Goal: Information Seeking & Learning: Learn about a topic

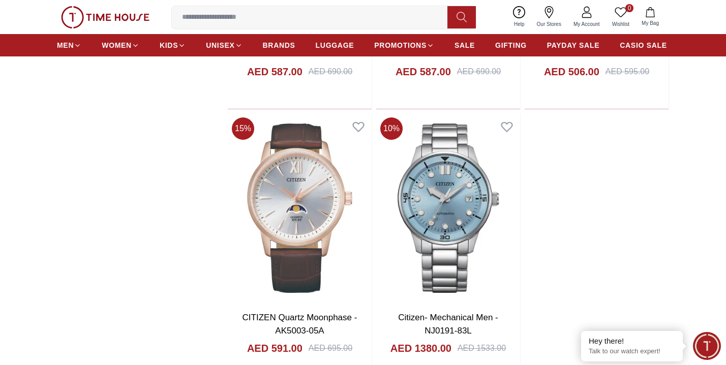
scroll to position [2053, 0]
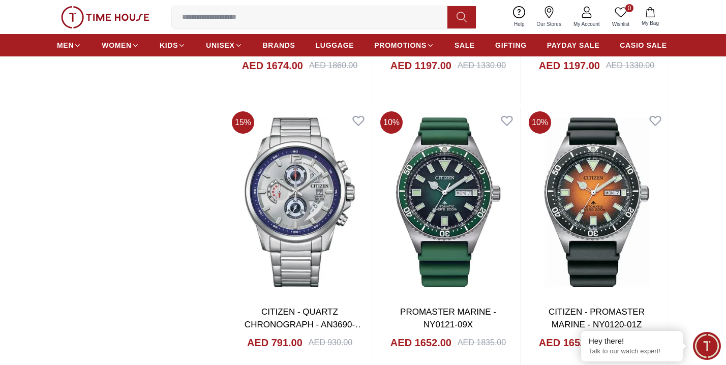
scroll to position [5082, 0]
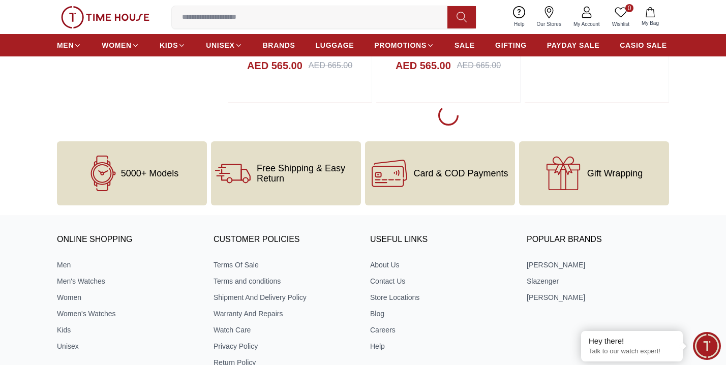
scroll to position [5916, 0]
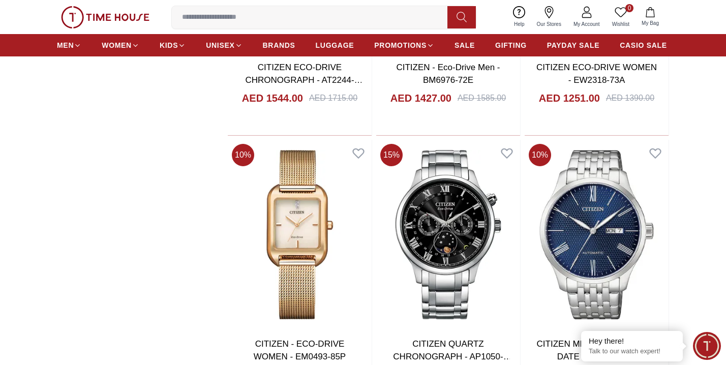
scroll to position [6465, 0]
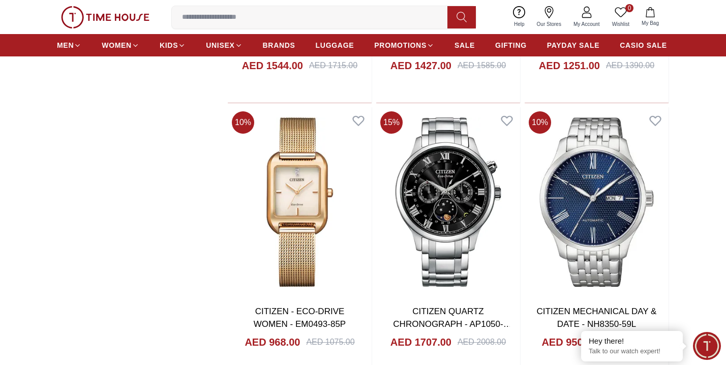
scroll to position [5916, 0]
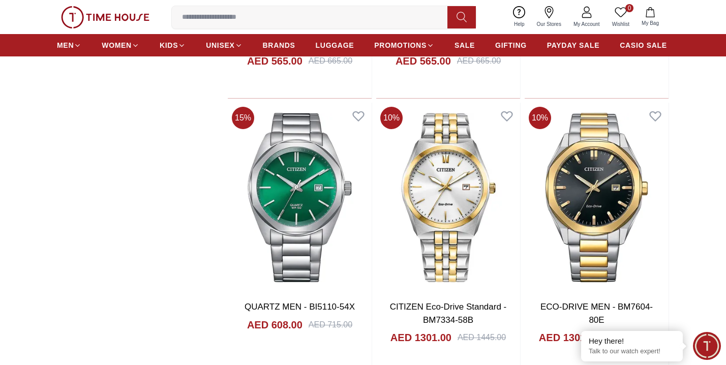
scroll to position [5911, 0]
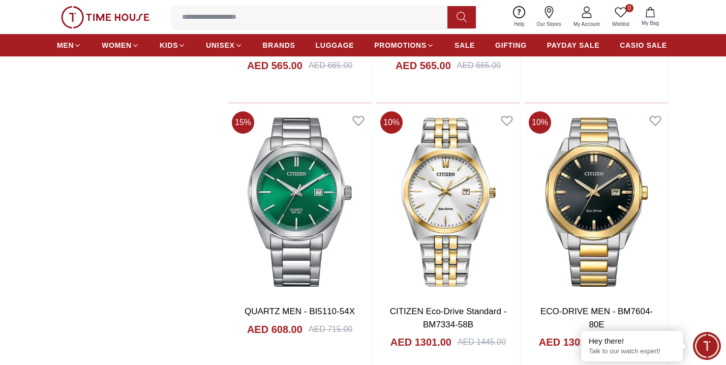
scroll to position [2053, 0]
